Goal: Task Accomplishment & Management: Complete application form

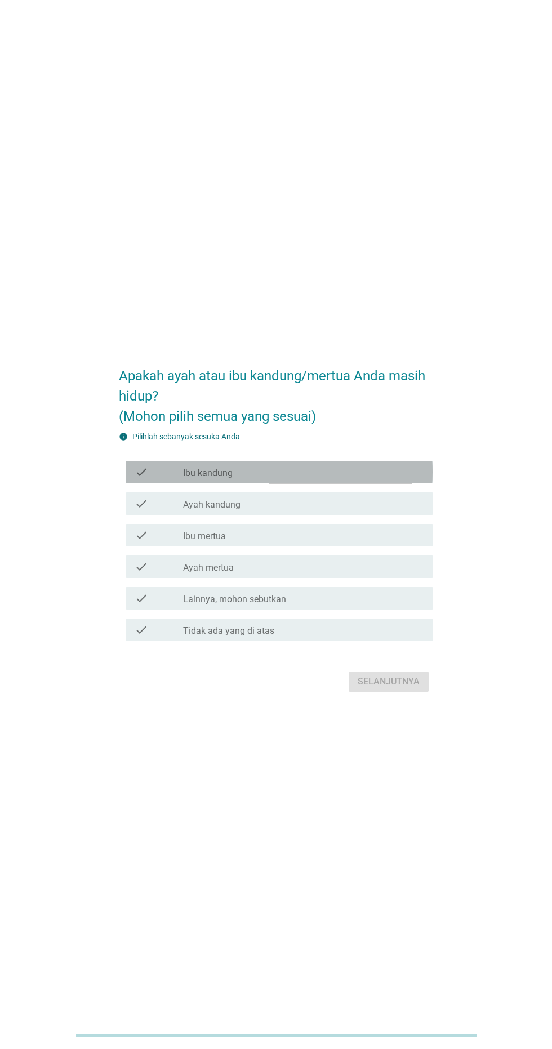
click at [344, 479] on div "check_box_outline_blank Ibu kandung" at bounding box center [303, 473] width 241 height 14
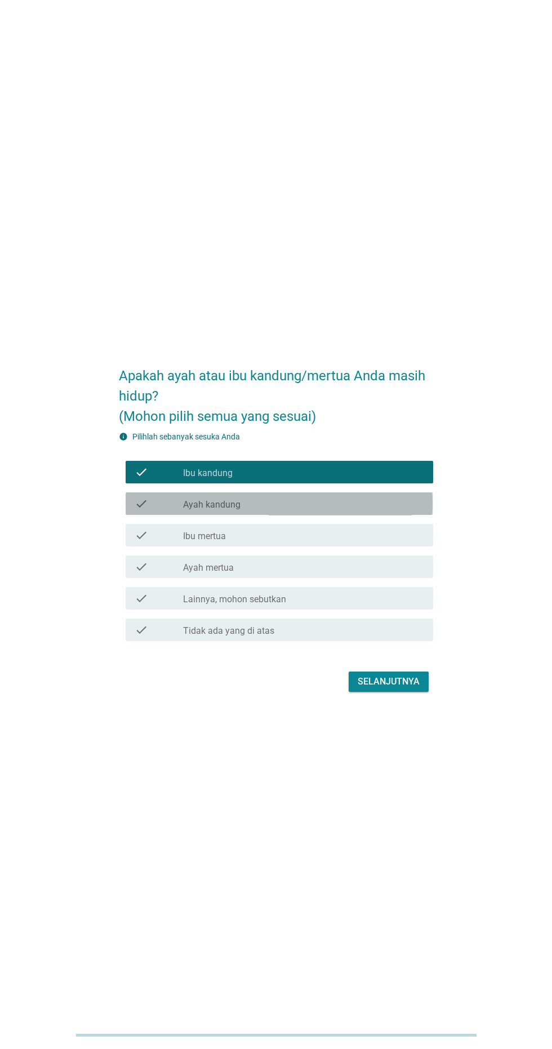
click at [365, 511] on div "check_box_outline_blank Ayah kandung" at bounding box center [303, 504] width 241 height 14
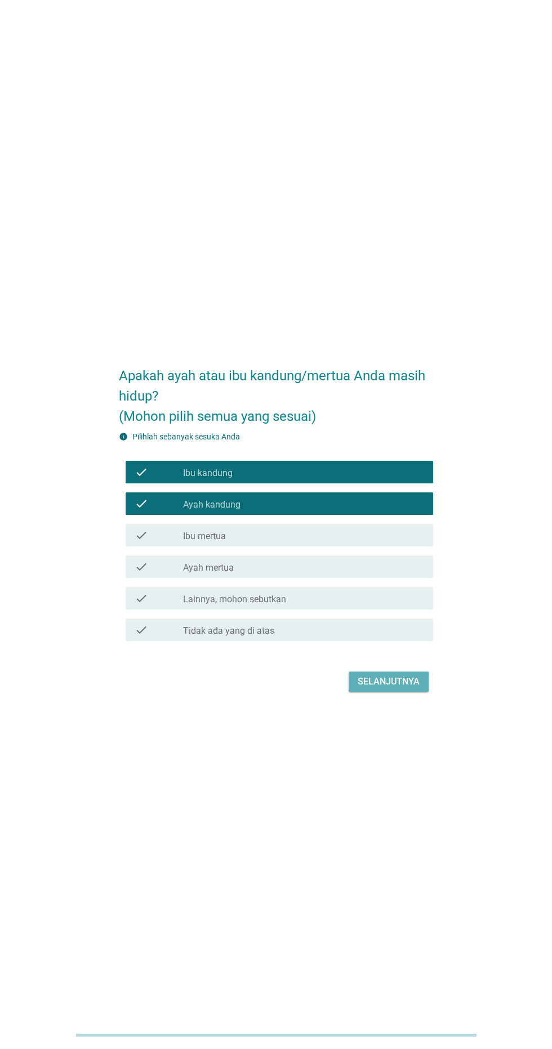
click at [414, 692] on button "Selanjutnya" at bounding box center [389, 682] width 80 height 20
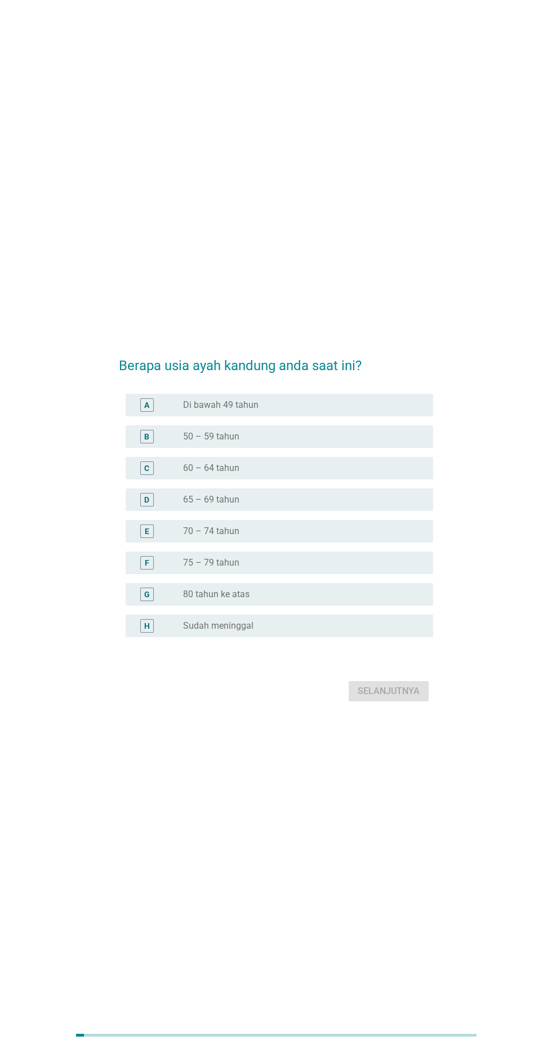
click at [407, 506] on div "radio_button_unchecked 65 – 69 tahun" at bounding box center [299, 499] width 232 height 11
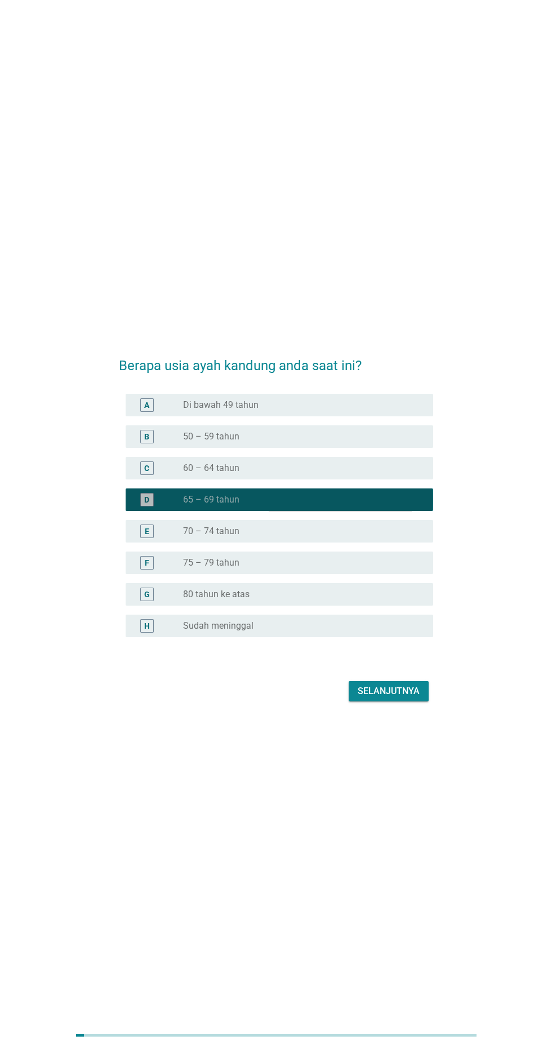
click at [393, 506] on div "radio_button_checked 65 – 69 tahun" at bounding box center [299, 499] width 232 height 11
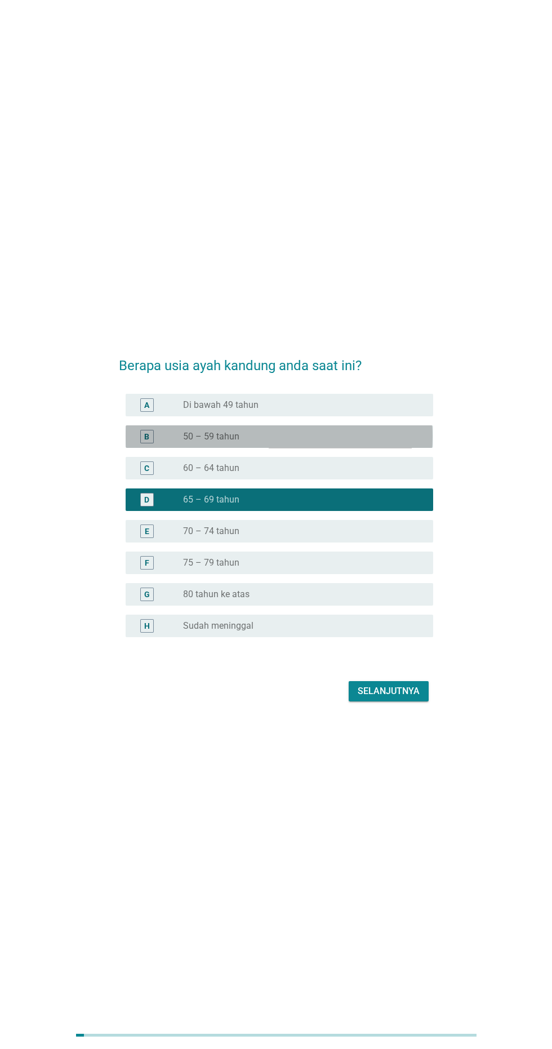
click at [420, 448] on div "B radio_button_unchecked 50 – 59 tahun" at bounding box center [279, 437] width 307 height 23
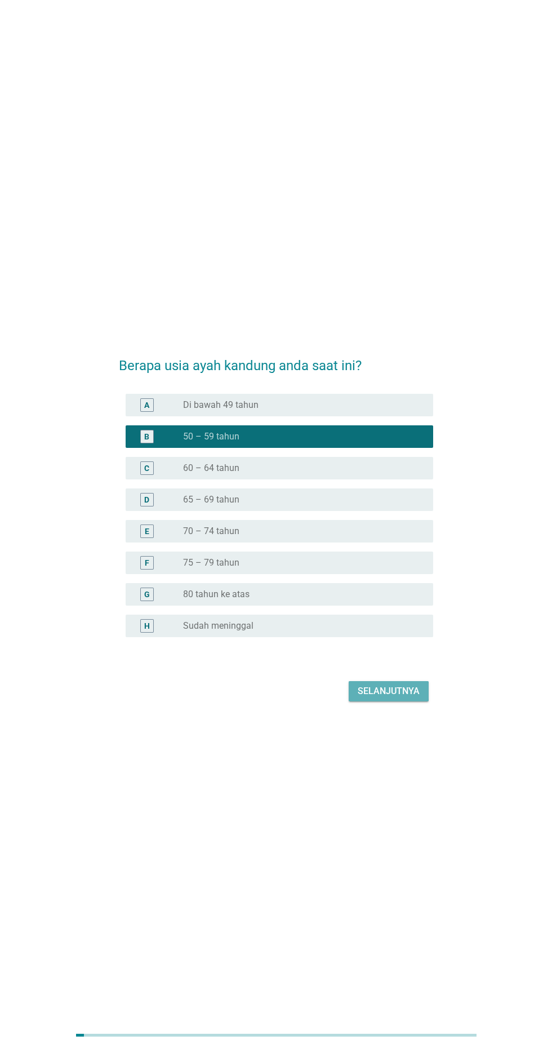
click at [400, 702] on button "Selanjutnya" at bounding box center [389, 691] width 80 height 20
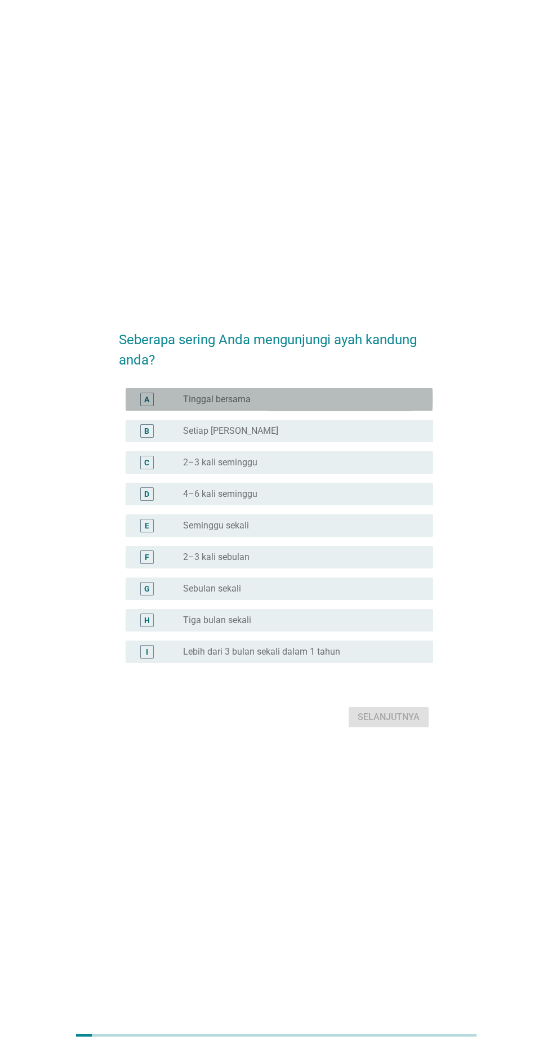
click at [428, 411] on div "A radio_button_unchecked Tinggal bersama" at bounding box center [279, 399] width 307 height 23
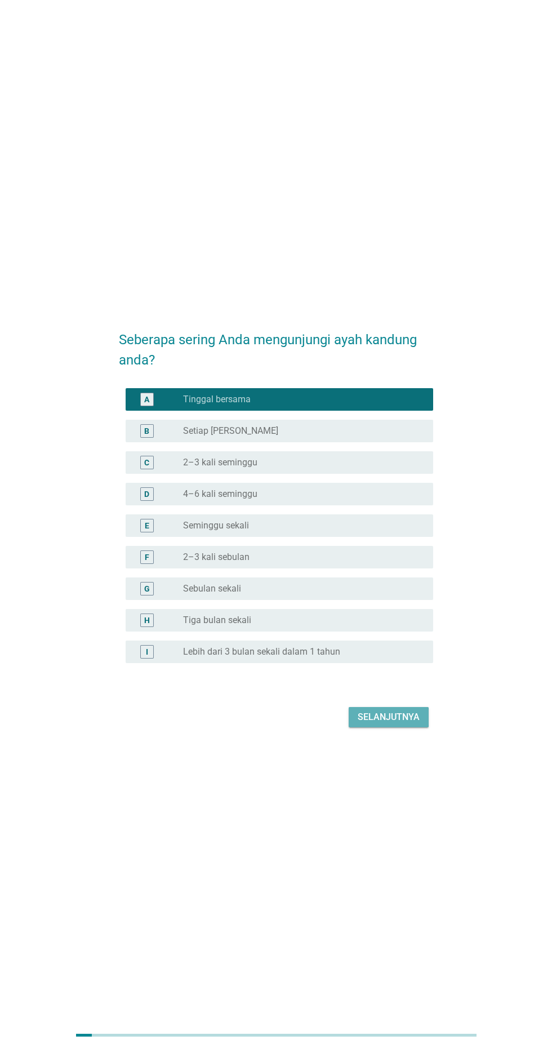
click at [417, 728] on button "Selanjutnya" at bounding box center [389, 717] width 80 height 20
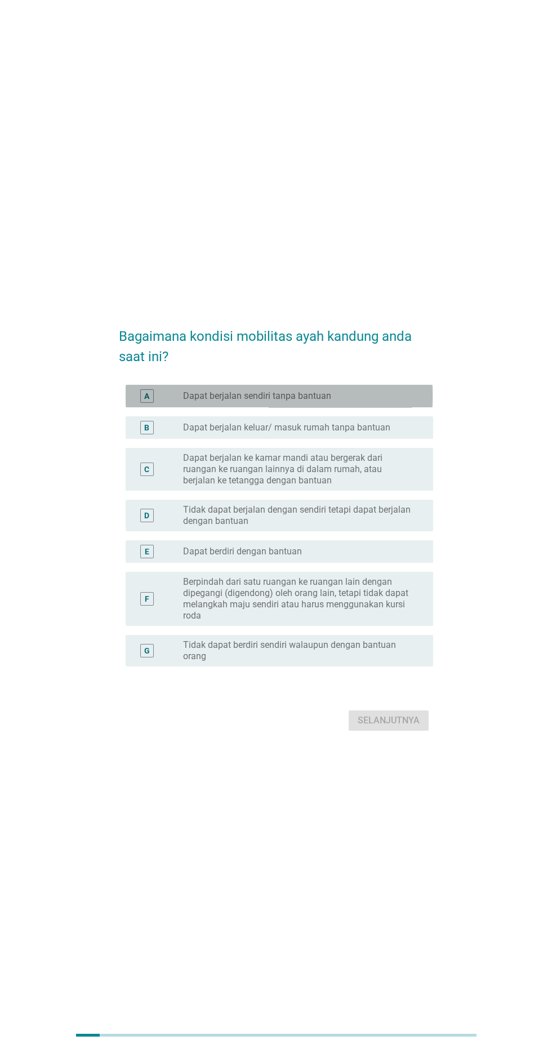
click at [429, 408] on div "A radio_button_unchecked Dapat berjalan sendiri tanpa bantuan" at bounding box center [279, 396] width 307 height 23
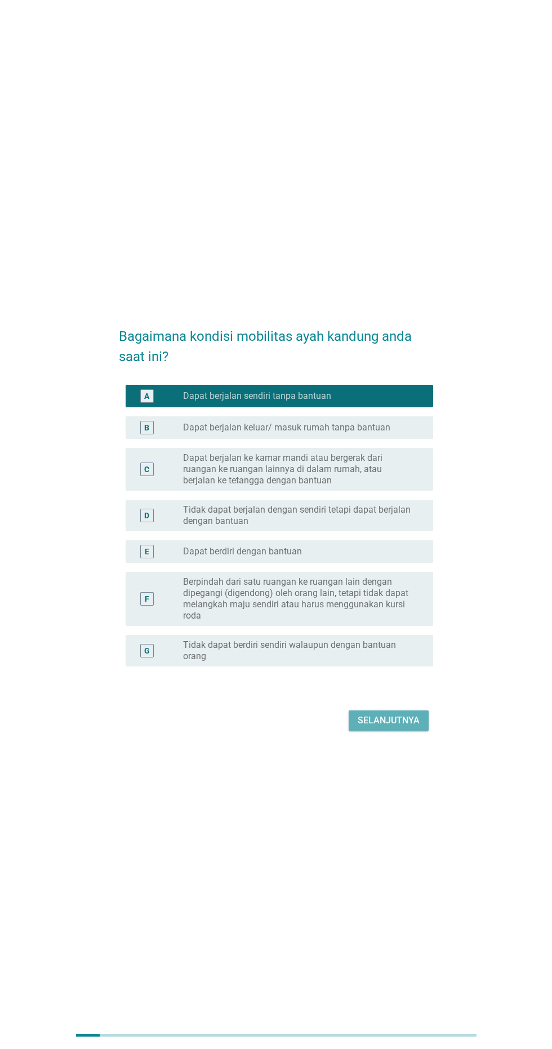
click at [410, 728] on div "Selanjutnya" at bounding box center [389, 721] width 62 height 14
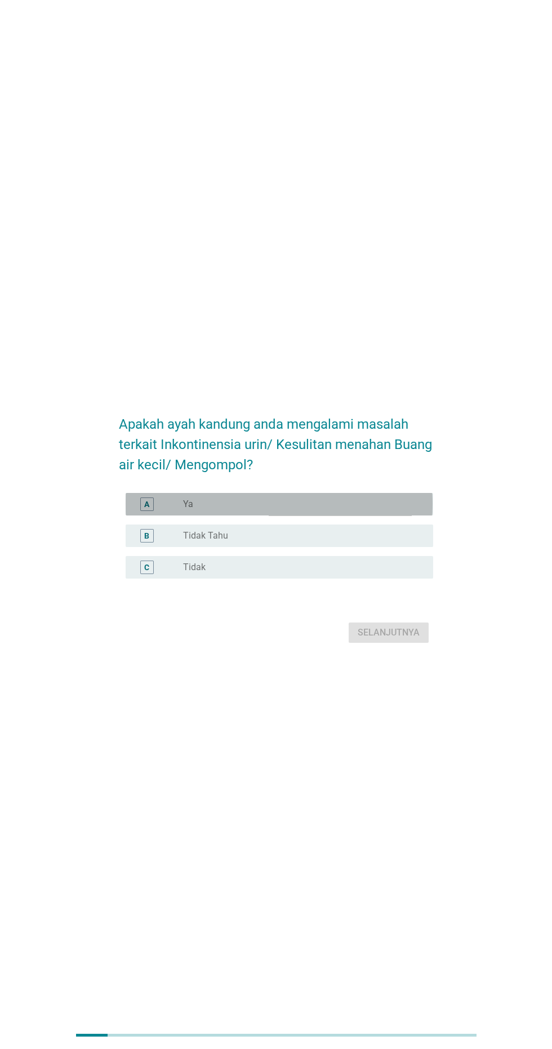
click at [402, 510] on div "radio_button_unchecked Ya" at bounding box center [299, 504] width 232 height 11
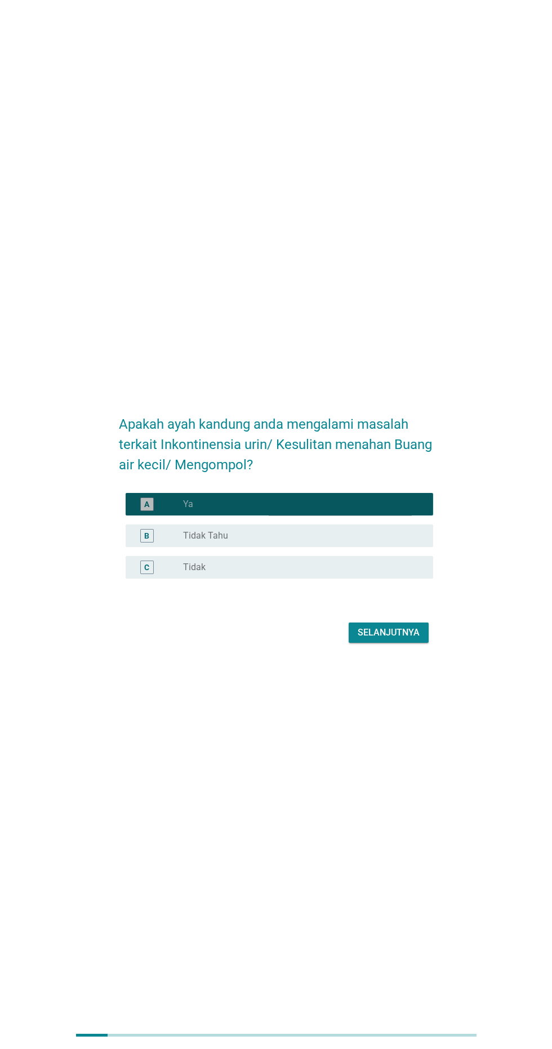
click at [410, 510] on div "radio_button_checked Ya" at bounding box center [299, 504] width 232 height 11
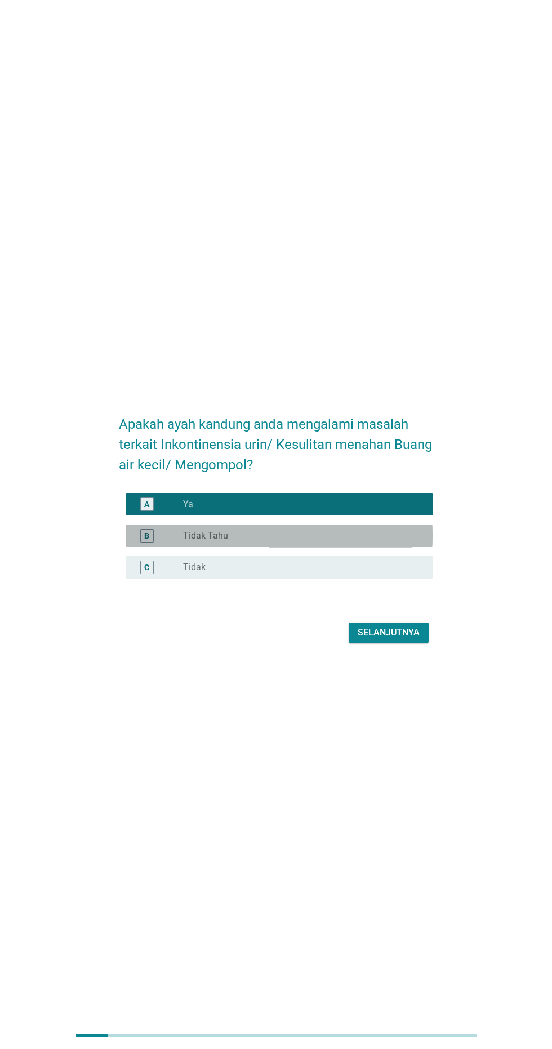
click at [401, 542] on div "radio_button_unchecked Tidak Tahu" at bounding box center [299, 535] width 232 height 11
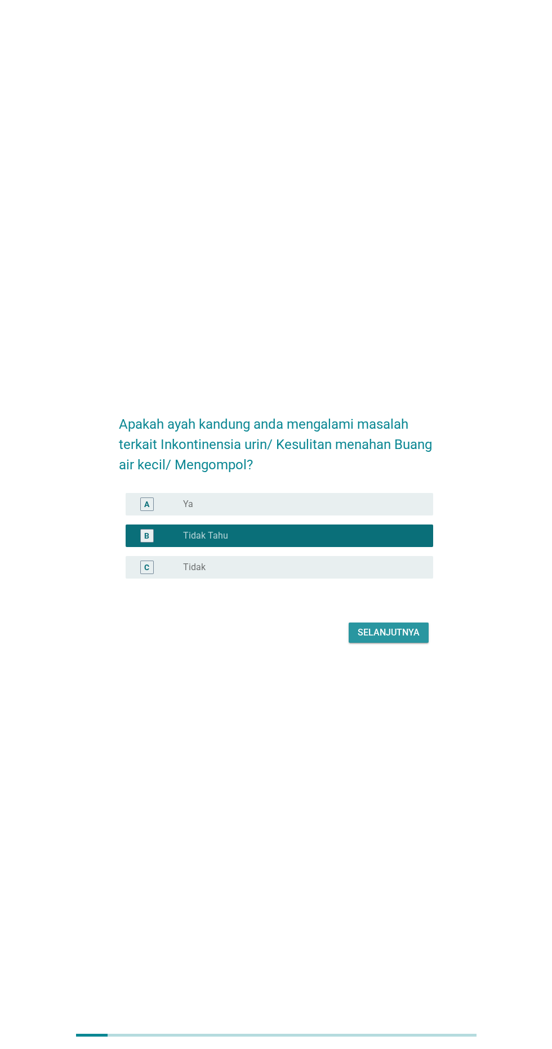
click at [404, 640] on div "Selanjutnya" at bounding box center [389, 633] width 62 height 14
